Goal: Transaction & Acquisition: Purchase product/service

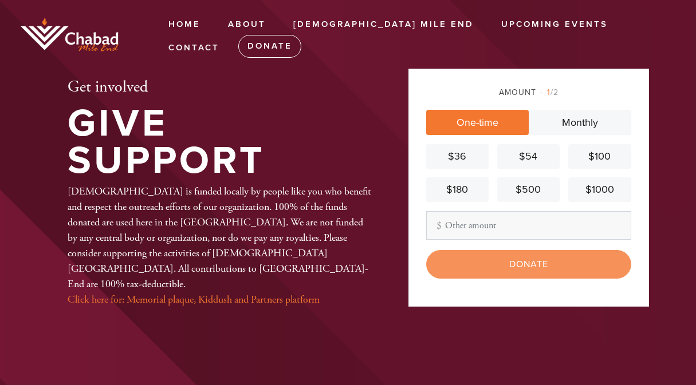
click at [525, 93] on div "Amount 1 /2" at bounding box center [528, 92] width 205 height 12
click at [553, 129] on link "Monthly" at bounding box center [580, 122] width 103 height 25
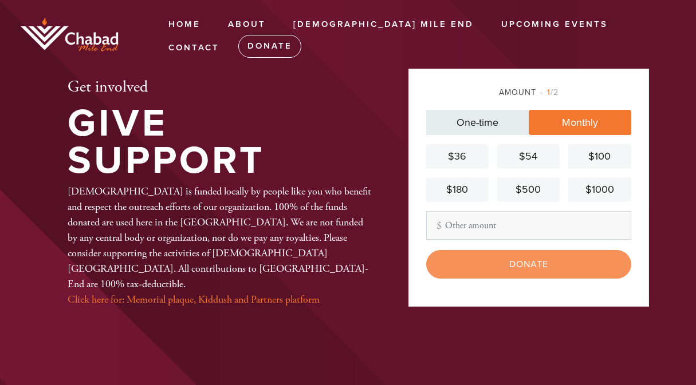
click at [518, 127] on link "One-time" at bounding box center [477, 122] width 103 height 25
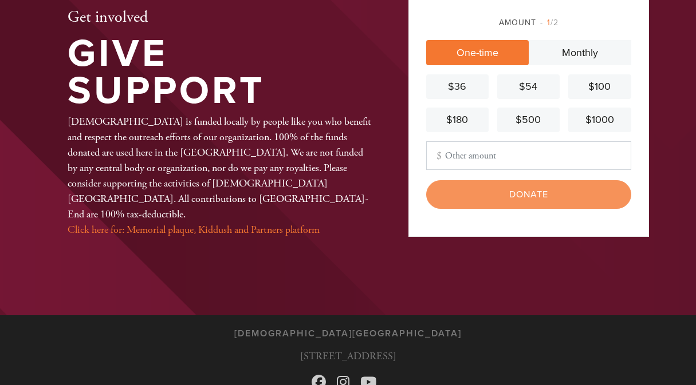
scroll to position [87, 0]
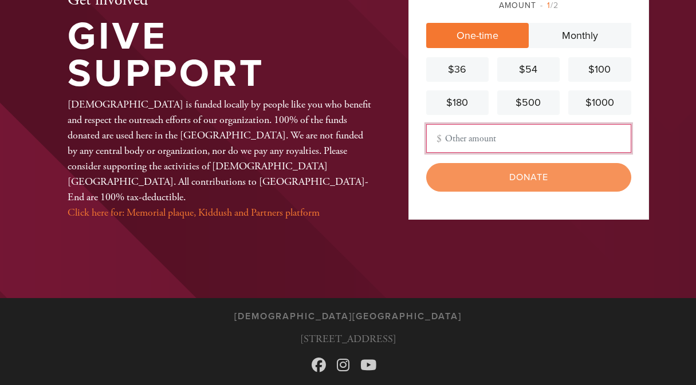
click at [478, 141] on input "Other Amount" at bounding box center [528, 138] width 205 height 29
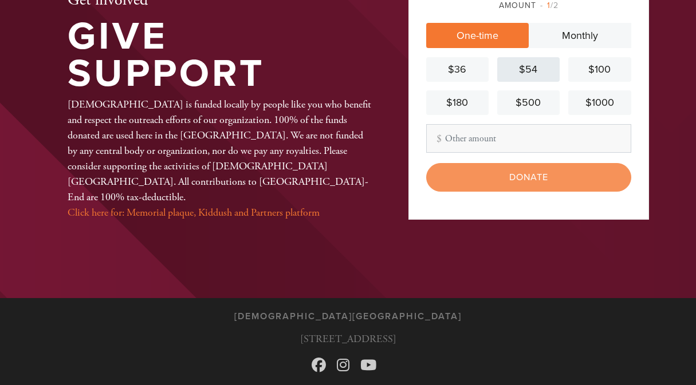
click at [523, 73] on div "$54" at bounding box center [528, 69] width 53 height 15
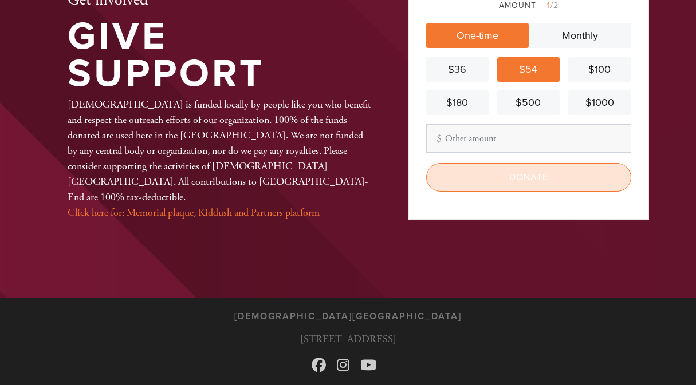
click at [528, 174] on input "Donate" at bounding box center [528, 177] width 205 height 29
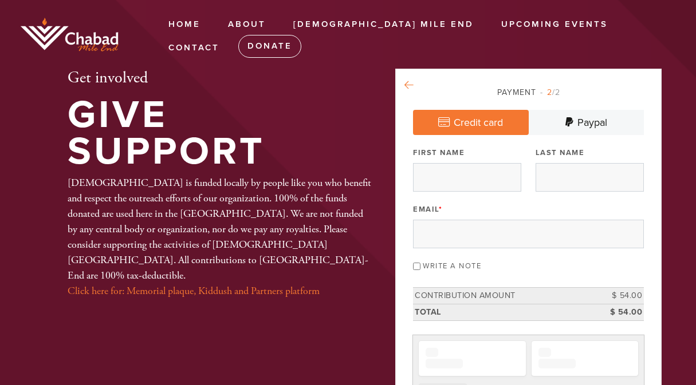
click at [414, 82] on icon at bounding box center [408, 85] width 9 height 10
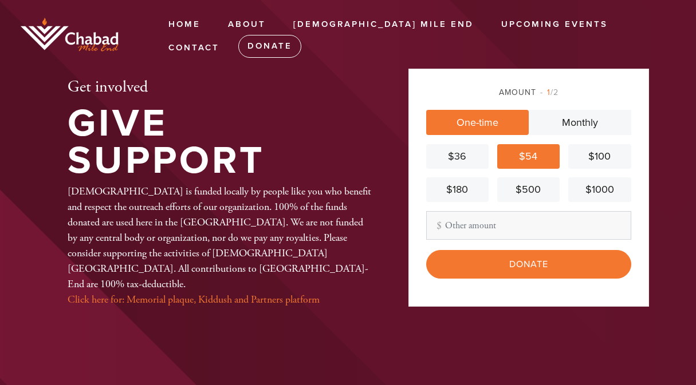
click at [592, 152] on div "$100" at bounding box center [599, 156] width 53 height 15
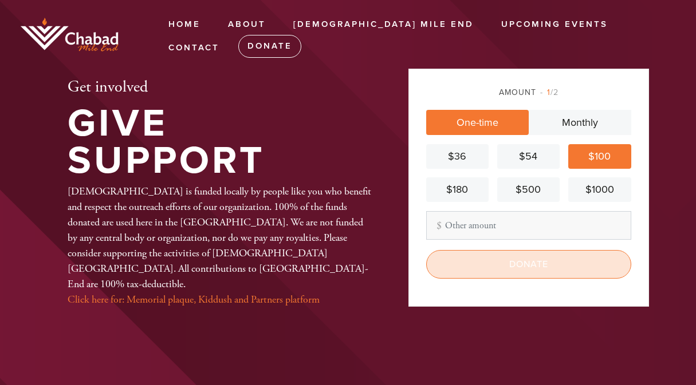
click at [516, 262] on input "Donate" at bounding box center [528, 264] width 205 height 29
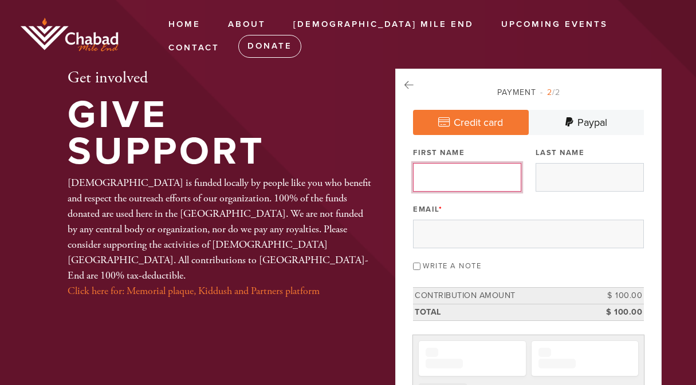
click at [471, 178] on input "First Name" at bounding box center [467, 177] width 108 height 29
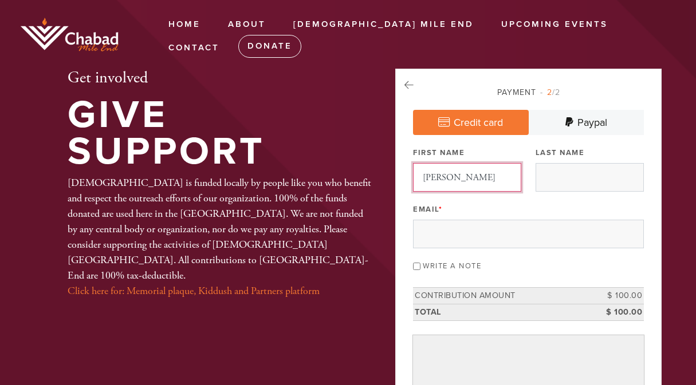
type input "[PERSON_NAME]"
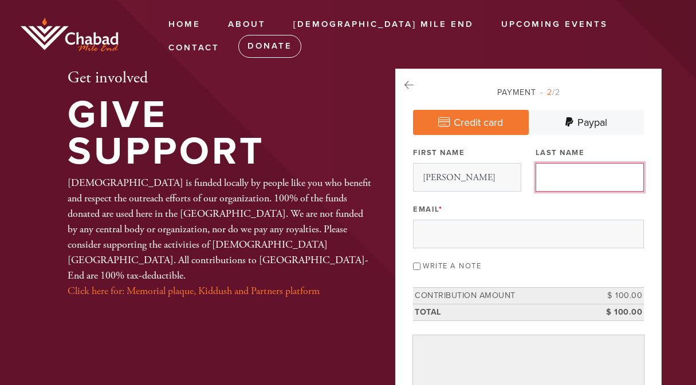
type input "[PERSON_NAME]"
type input "[PERSON_NAME][EMAIL_ADDRESS][DOMAIN_NAME]"
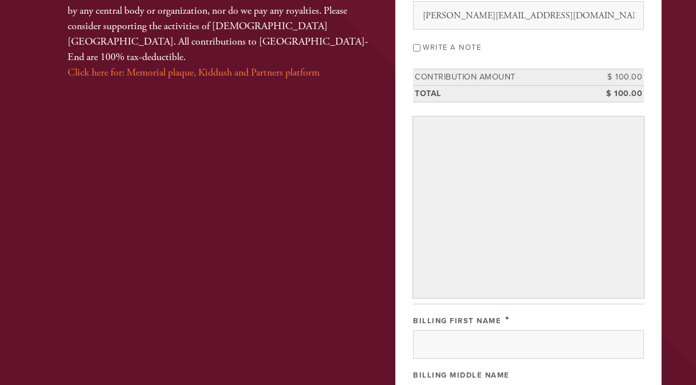
scroll to position [243, 0]
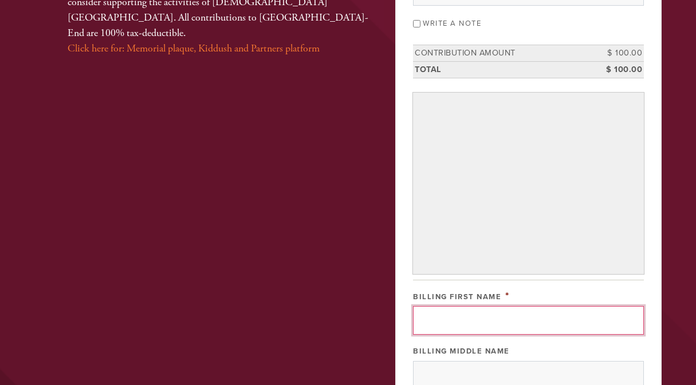
click at [501, 320] on input "Billing First Name" at bounding box center [528, 320] width 231 height 29
type input "[PERSON_NAME]"
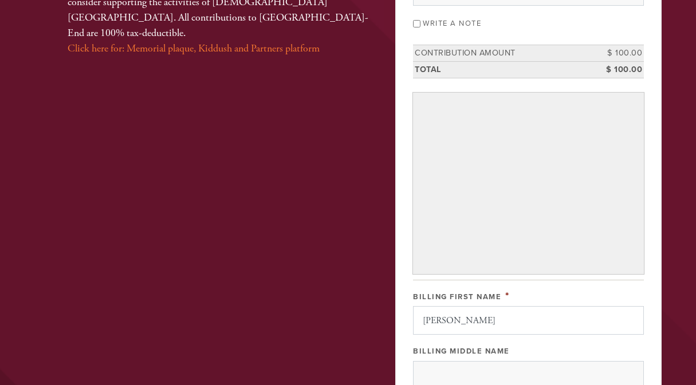
type input "[PERSON_NAME]"
type input "[STREET_ADDRESS][PERSON_NAME]"
type input "[GEOGRAPHIC_DATA]"
type input "QC"
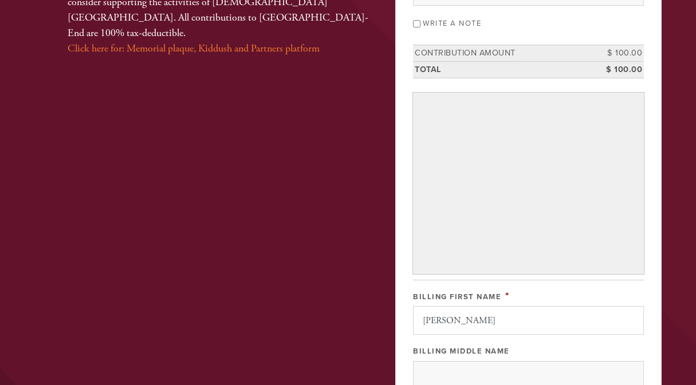
type input "H3S1R9"
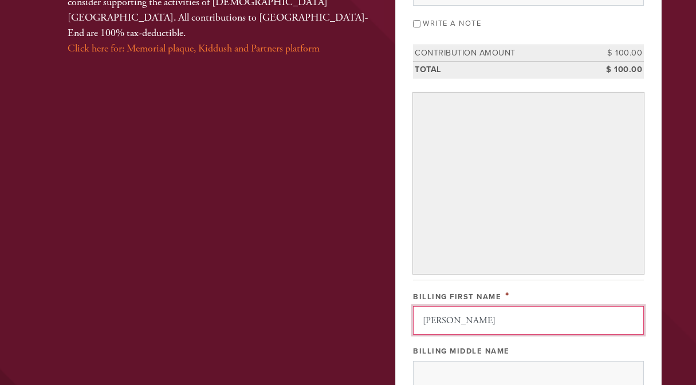
scroll to position [615, 0]
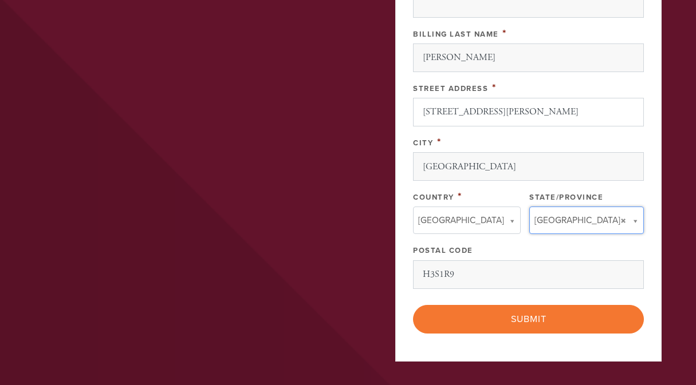
type input "QC"
type input "[GEOGRAPHIC_DATA]"
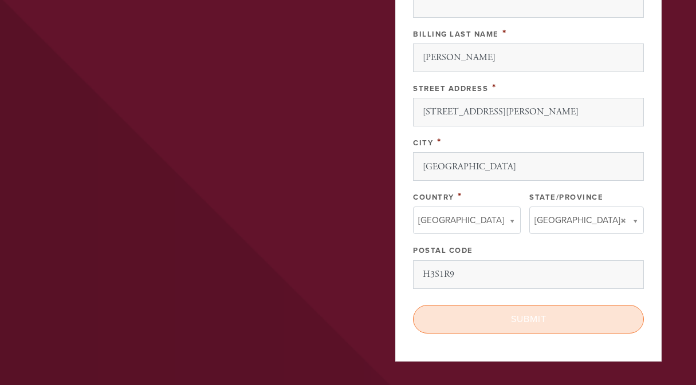
click at [506, 316] on input "Submit" at bounding box center [528, 319] width 231 height 29
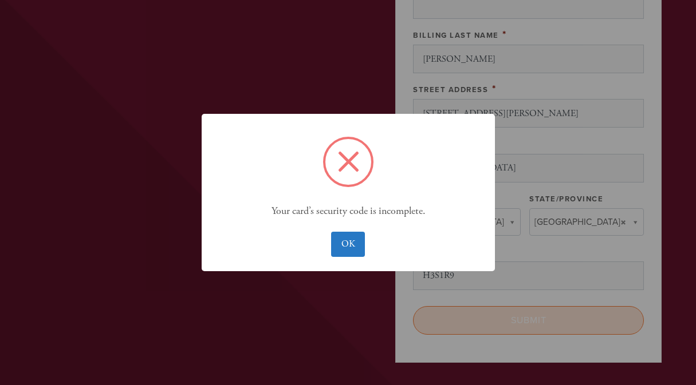
scroll to position [650, 0]
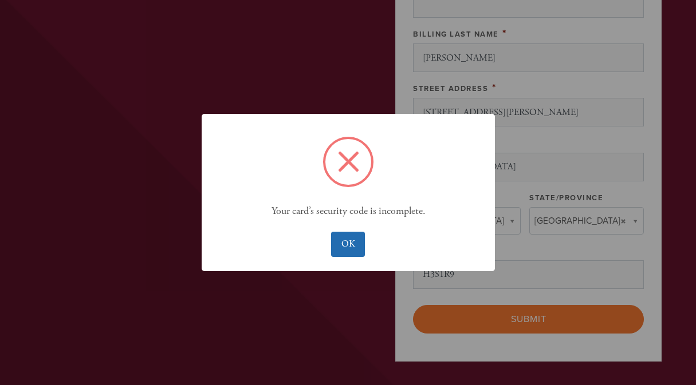
click at [334, 236] on button "OK" at bounding box center [348, 244] width 34 height 25
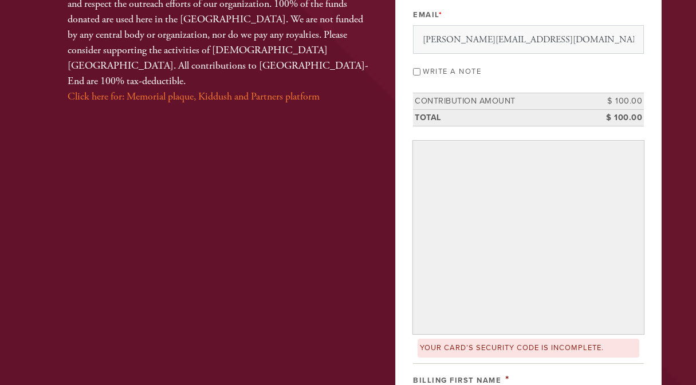
scroll to position [143, 0]
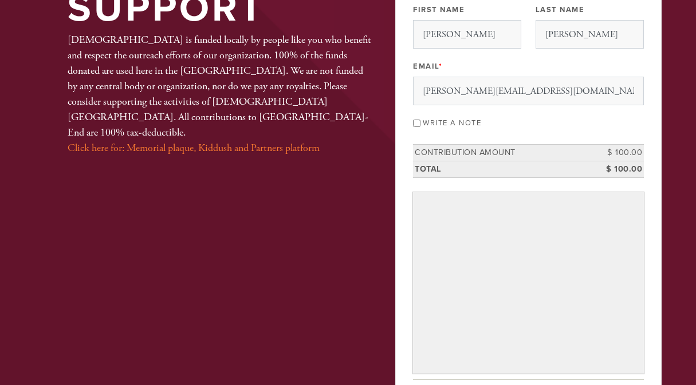
click at [650, 296] on aside "Payment 2 /2 Credit card [GEOGRAPHIC_DATA] Payment Processor Pay Later PayPal S…" at bounding box center [529, 389] width 258 height 926
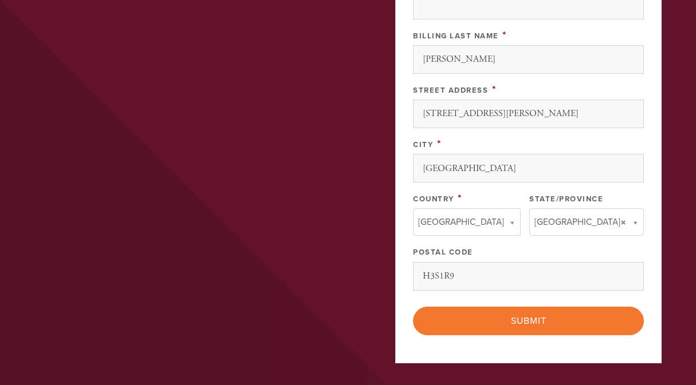
scroll to position [616, 0]
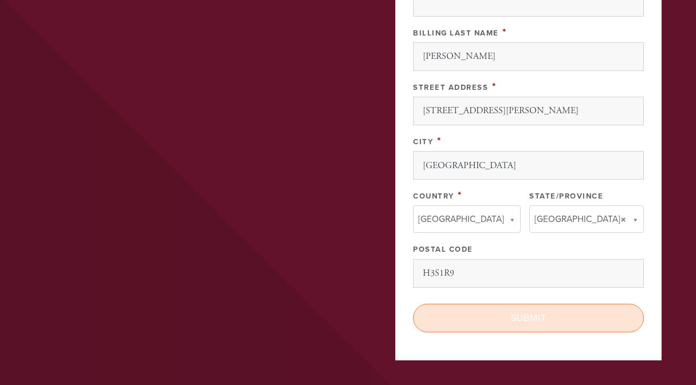
click at [565, 316] on input "Submit" at bounding box center [528, 318] width 231 height 29
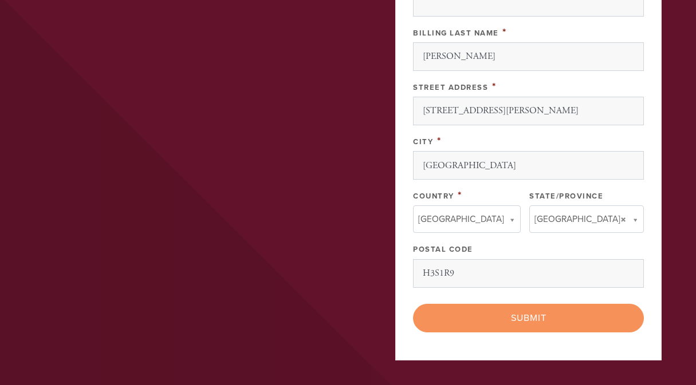
click at [521, 315] on div "< Previous Page Submit" at bounding box center [528, 318] width 231 height 29
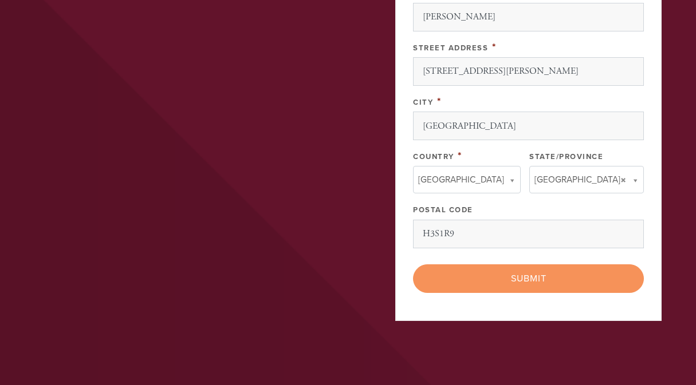
scroll to position [674, 0]
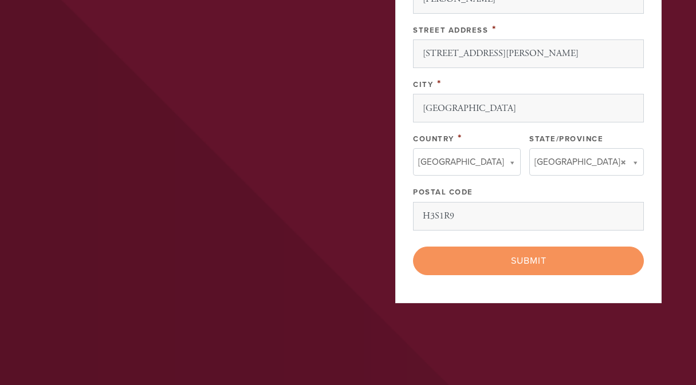
click at [552, 269] on div "< Previous Page Submit" at bounding box center [528, 261] width 231 height 29
click at [534, 265] on div "< Previous Page Submit" at bounding box center [528, 261] width 231 height 29
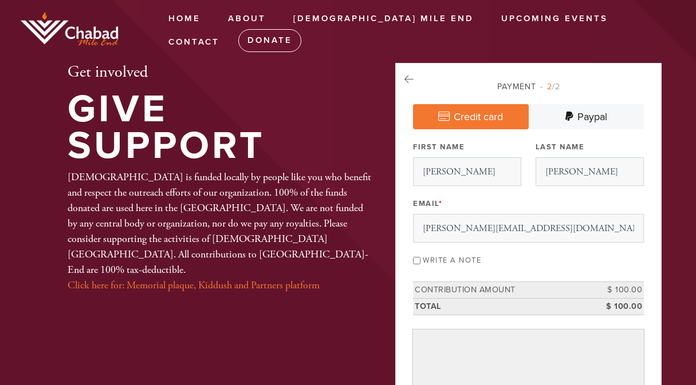
scroll to position [0, 0]
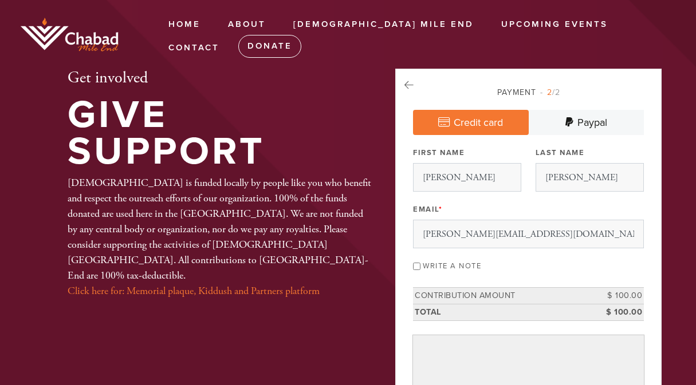
click at [111, 30] on img at bounding box center [71, 35] width 109 height 37
